Goal: Find specific page/section: Find specific page/section

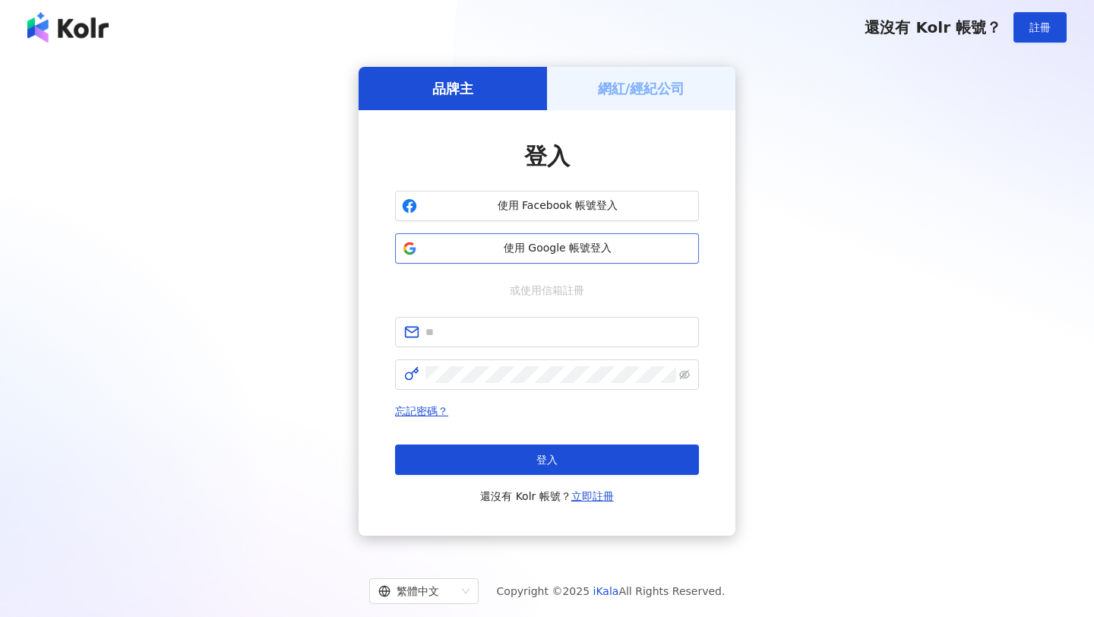
click at [615, 246] on span "使用 Google 帳號登入" at bounding box center [557, 248] width 269 height 15
